Goal: Task Accomplishment & Management: Use online tool/utility

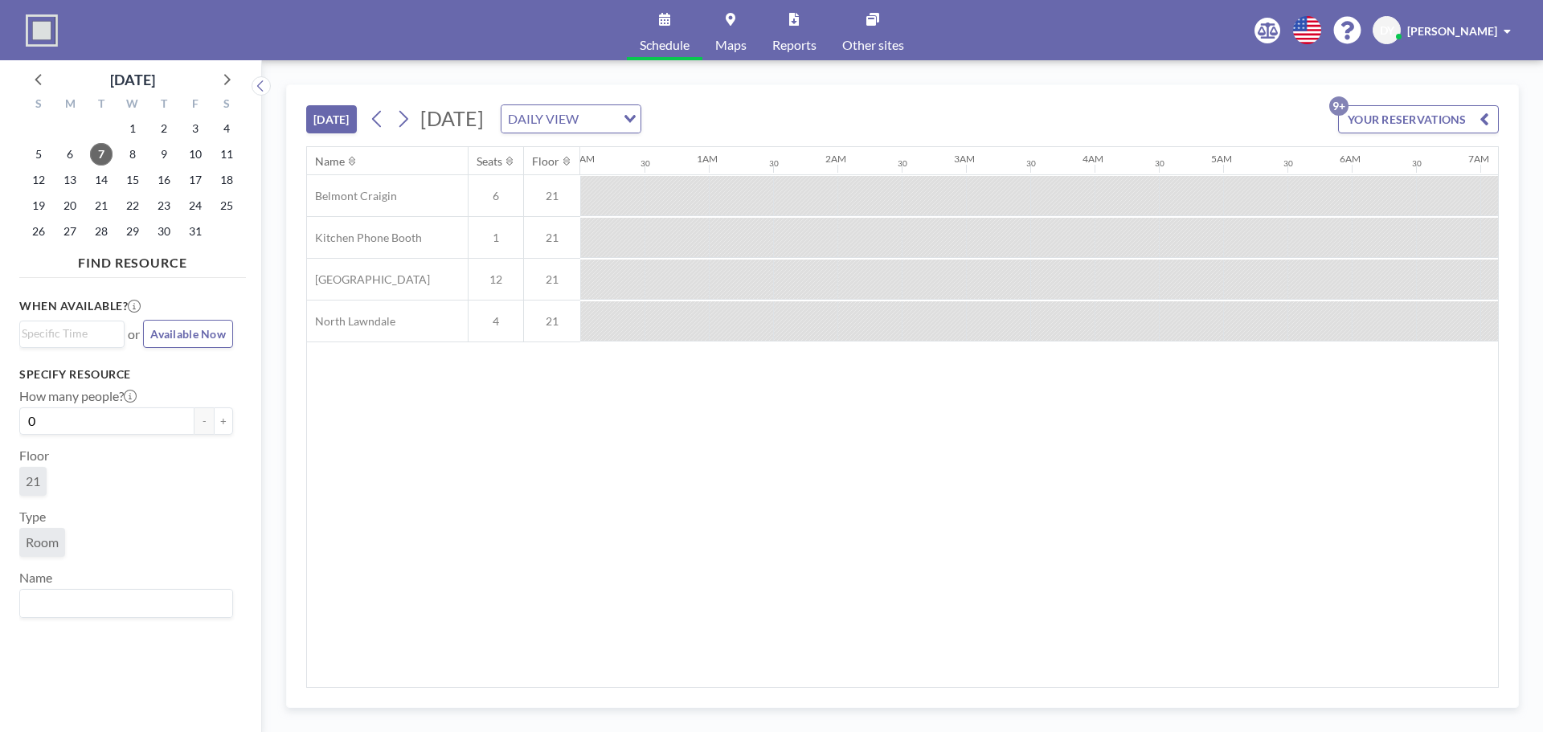
scroll to position [0, 1735]
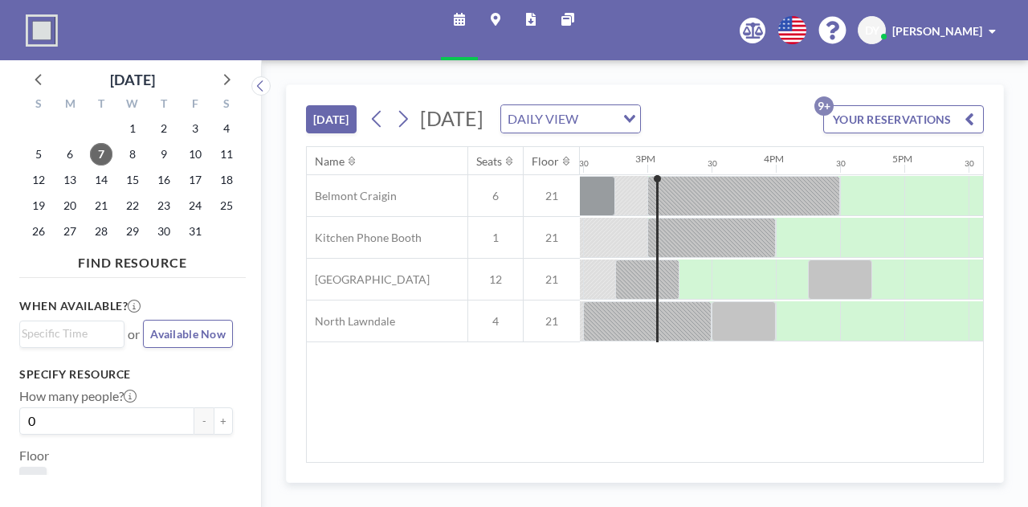
scroll to position [0, 1864]
click at [222, 77] on icon at bounding box center [225, 78] width 21 height 21
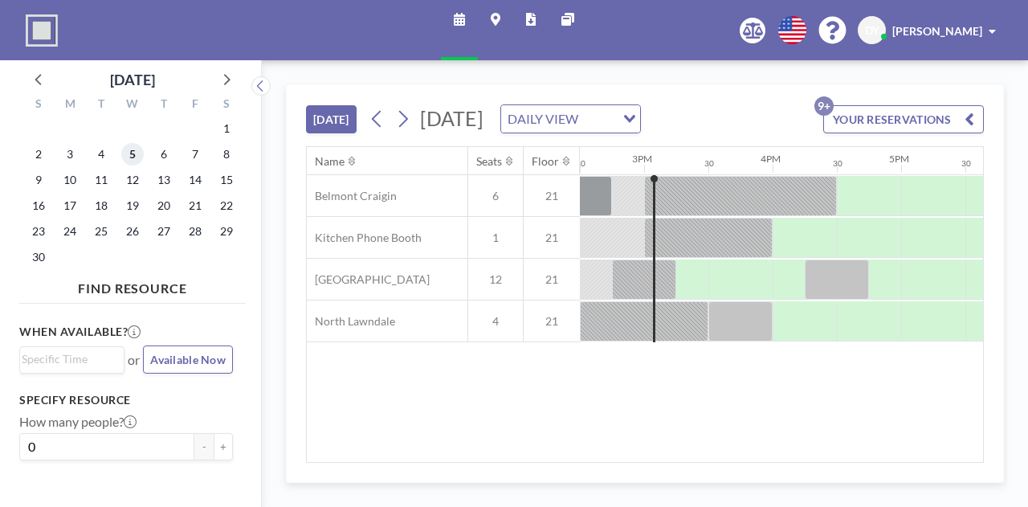
click at [139, 153] on span "5" at bounding box center [132, 154] width 22 height 22
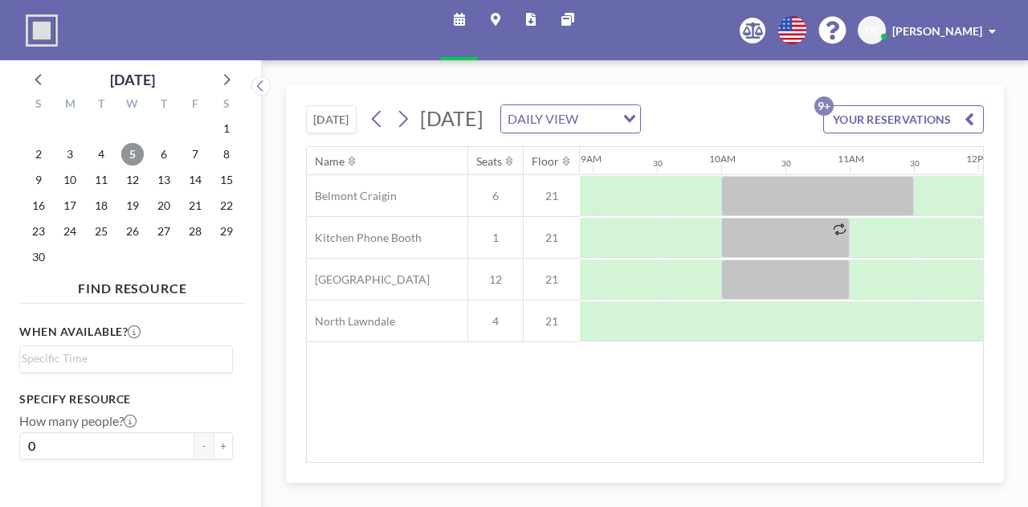
scroll to position [0, 1161]
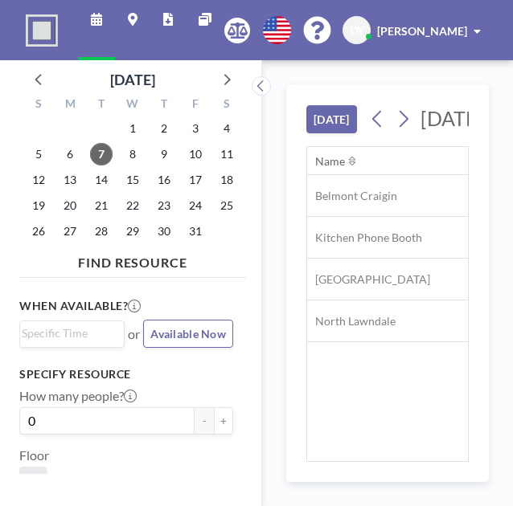
scroll to position [0, 1735]
